Goal: Information Seeking & Learning: Learn about a topic

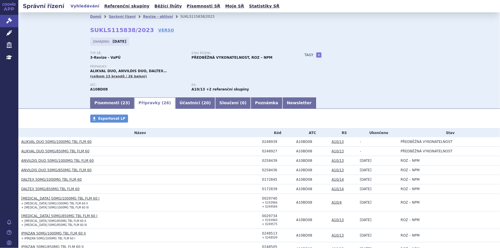
click at [57, 141] on link "ALIKVAL DUO 50MG/1000MG TBL FLM 60" at bounding box center [56, 142] width 70 height 4
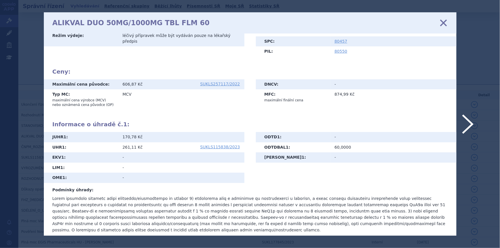
scroll to position [93, 0]
click at [445, 23] on icon at bounding box center [443, 23] width 12 height 12
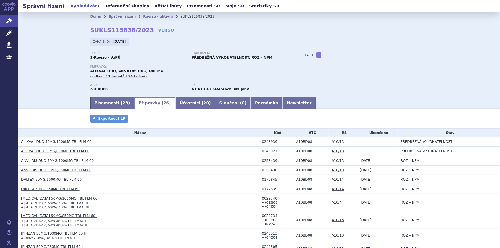
click at [69, 142] on link "ALIKVAL DUO 50MG/1000MG TBL FLM 60" at bounding box center [56, 142] width 70 height 4
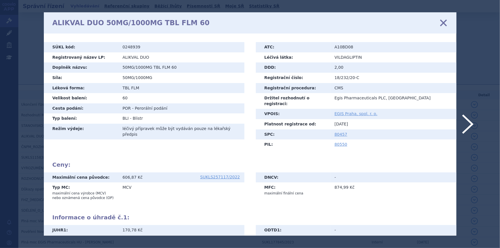
click at [446, 24] on icon at bounding box center [443, 23] width 12 height 12
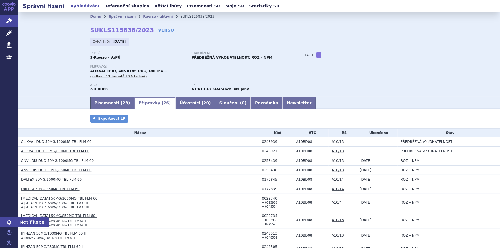
click at [0, 221] on link "Notifikace" at bounding box center [9, 222] width 18 height 10
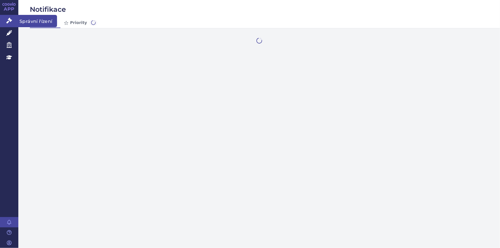
click at [10, 21] on icon at bounding box center [9, 21] width 6 height 6
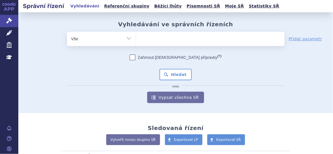
click at [103, 77] on div "Zahrnout [DEMOGRAPHIC_DATA] přípravky (?) Hledat nebo Vypsat všechna SŘ" at bounding box center [176, 79] width 218 height 49
